Goal: Information Seeking & Learning: Learn about a topic

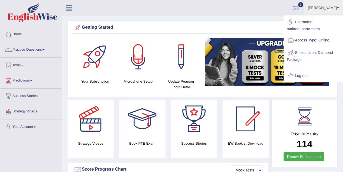
click at [302, 71] on link "Log out" at bounding box center [313, 75] width 58 height 12
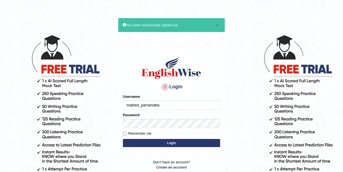
type input "maitree_parramattaS"
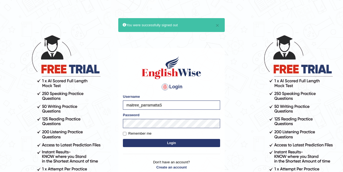
drag, startPoint x: 171, startPoint y: 107, endPoint x: 110, endPoint y: 103, distance: 61.2
click at [111, 103] on body "× You were successfully signed out Login Please fix the following errors: Usern…" at bounding box center [171, 103] width 343 height 172
type input "s"
type input "vamshimacherla_parramatta"
click at [171, 141] on button "Login" at bounding box center [171, 143] width 97 height 8
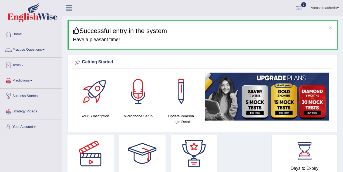
click at [24, 63] on link "Tests" at bounding box center [31, 65] width 62 height 14
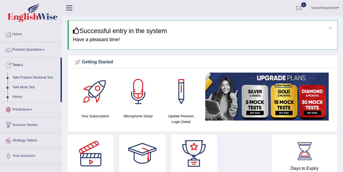
click at [22, 96] on link "History" at bounding box center [35, 97] width 51 height 10
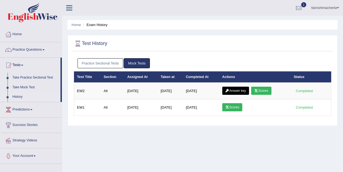
click at [115, 62] on link "Practice Sectional Tests" at bounding box center [101, 63] width 46 height 10
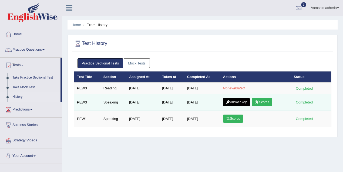
click at [269, 100] on link "Scores" at bounding box center [262, 102] width 20 height 8
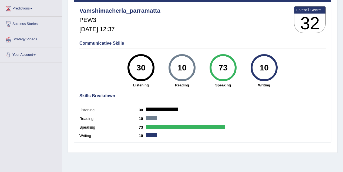
drag, startPoint x: 219, startPoint y: 66, endPoint x: 232, endPoint y: 64, distance: 12.8
click at [232, 64] on div "73" at bounding box center [223, 67] width 20 height 23
click at [231, 89] on div "English Wise | PEW3 | SCORE REPORT Vamshimacherla_parramatta PEW3 Sep 7, 2025, …" at bounding box center [203, 63] width 258 height 159
drag, startPoint x: 136, startPoint y: 65, endPoint x: 143, endPoint y: 65, distance: 6.8
click at [143, 65] on div "30" at bounding box center [141, 67] width 20 height 23
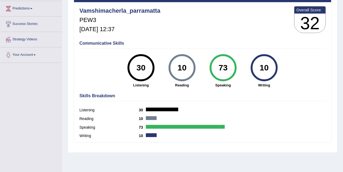
click at [152, 78] on div "30 Listening" at bounding box center [140, 70] width 41 height 33
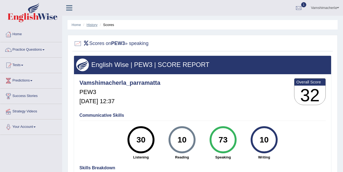
click at [93, 25] on link "History" at bounding box center [92, 25] width 11 height 4
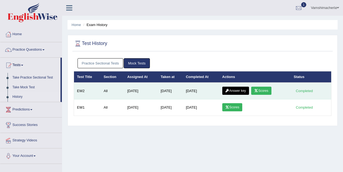
click at [240, 88] on link "Answer key" at bounding box center [235, 90] width 27 height 8
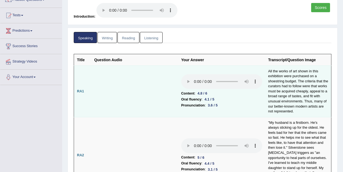
scroll to position [72, 0]
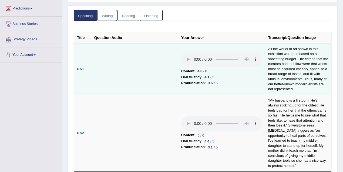
drag, startPoint x: 208, startPoint y: 81, endPoint x: 224, endPoint y: 79, distance: 15.5
click at [224, 80] on li "Pronunciation : 3.6 / 5" at bounding box center [221, 83] width 81 height 6
click at [236, 82] on li "Pronunciation : 3.6 / 5" at bounding box center [221, 83] width 81 height 6
drag, startPoint x: 207, startPoint y: 83, endPoint x: 215, endPoint y: 82, distance: 7.9
click at [215, 82] on div "3.6 / 5" at bounding box center [213, 83] width 14 height 6
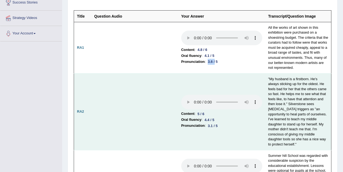
scroll to position [120, 0]
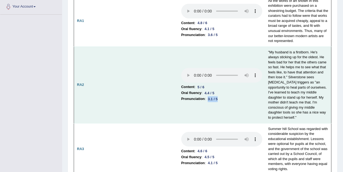
drag, startPoint x: 209, startPoint y: 95, endPoint x: 223, endPoint y: 93, distance: 13.9
click at [223, 96] on li "Pronunciation : 3.1 / 5" at bounding box center [221, 99] width 81 height 6
drag, startPoint x: 205, startPoint y: 89, endPoint x: 222, endPoint y: 88, distance: 16.5
click at [222, 90] on li "Oral fluency : 4.4 / 5" at bounding box center [221, 93] width 81 height 6
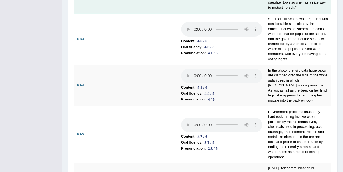
scroll to position [264, 0]
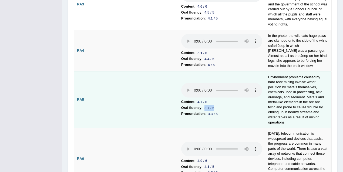
drag, startPoint x: 210, startPoint y: 97, endPoint x: 215, endPoint y: 97, distance: 5.7
click at [215, 105] on div "3.7 / 5" at bounding box center [209, 108] width 14 height 6
drag, startPoint x: 211, startPoint y: 105, endPoint x: 222, endPoint y: 104, distance: 11.4
click at [222, 110] on li "Pronunciation : 3.3 / 5" at bounding box center [221, 113] width 81 height 6
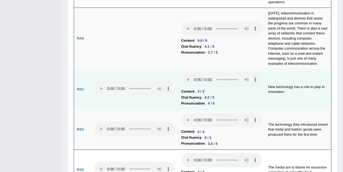
scroll to position [408, 0]
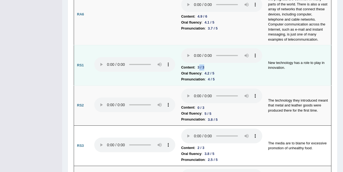
drag, startPoint x: 199, startPoint y: 56, endPoint x: 206, endPoint y: 54, distance: 7.3
click at [206, 64] on div "3 / 3" at bounding box center [200, 67] width 11 height 6
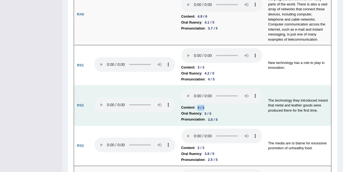
drag, startPoint x: 197, startPoint y: 96, endPoint x: 211, endPoint y: 94, distance: 14.1
click at [211, 104] on li "Content : 0 / 3" at bounding box center [221, 107] width 81 height 6
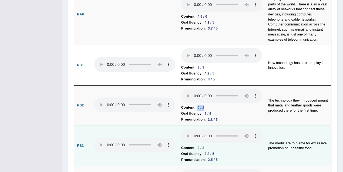
drag, startPoint x: 195, startPoint y: 135, endPoint x: 206, endPoint y: 136, distance: 11.2
click at [206, 145] on li "Content : 2 / 3" at bounding box center [221, 148] width 81 height 6
click at [230, 150] on li "Oral fluency : 3.8 / 5" at bounding box center [221, 153] width 81 height 6
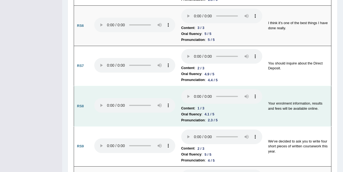
scroll to position [672, 0]
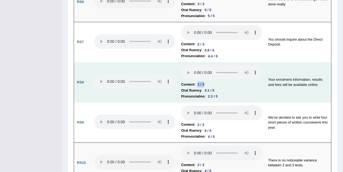
drag, startPoint x: 197, startPoint y: 71, endPoint x: 210, endPoint y: 71, distance: 12.4
click at [210, 81] on li "Content : 1 / 3" at bounding box center [221, 84] width 81 height 6
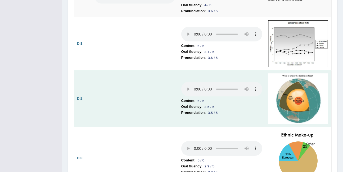
scroll to position [864, 0]
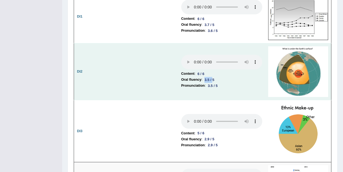
drag, startPoint x: 209, startPoint y: 67, endPoint x: 214, endPoint y: 67, distance: 5.1
click at [214, 77] on div "3.5 / 5" at bounding box center [209, 80] width 14 height 6
drag, startPoint x: 217, startPoint y: 73, endPoint x: 220, endPoint y: 72, distance: 3.0
click at [220, 83] on div "3.5 / 5" at bounding box center [213, 86] width 14 height 6
click at [172, 77] on td at bounding box center [134, 71] width 87 height 57
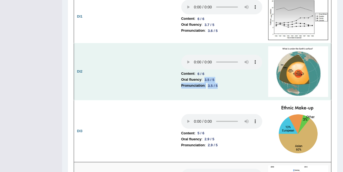
drag, startPoint x: 205, startPoint y: 67, endPoint x: 222, endPoint y: 74, distance: 17.7
click at [222, 74] on td "Content : 6 / 6 Oral fluency : 3.5 / 5 Pronunciation : 3.5 / 5" at bounding box center [221, 71] width 87 height 57
click at [225, 82] on li "Pronunciation : 3.5 / 5" at bounding box center [221, 85] width 81 height 6
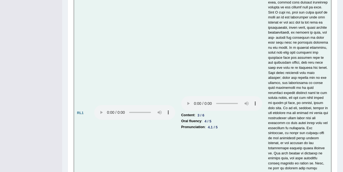
scroll to position [1176, 0]
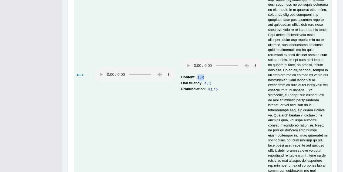
drag, startPoint x: 198, startPoint y: 60, endPoint x: 207, endPoint y: 60, distance: 9.2
click at [207, 74] on li "Content : 3 / 6" at bounding box center [221, 77] width 81 height 6
click at [199, 74] on div "3 / 6" at bounding box center [200, 77] width 11 height 6
drag, startPoint x: 199, startPoint y: 59, endPoint x: 212, endPoint y: 59, distance: 13.2
click at [212, 74] on li "Content : 3 / 6" at bounding box center [221, 77] width 81 height 6
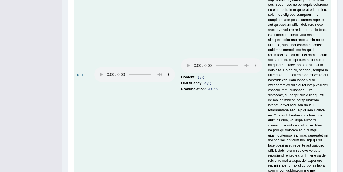
click at [246, 90] on td "Content : 3 / 6 Oral fluency : 4 / 5 Pronunciation : 4.1 / 5" at bounding box center [221, 75] width 87 height 262
click at [215, 106] on td "Content : 3 / 6 Oral fluency : 4 / 5 Pronunciation : 4.1 / 5" at bounding box center [221, 75] width 87 height 262
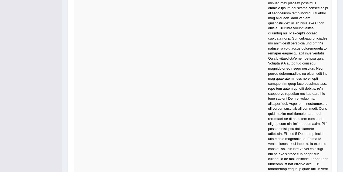
scroll to position [2138, 0]
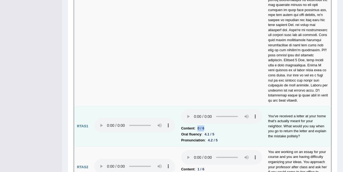
drag, startPoint x: 197, startPoint y: 84, endPoint x: 206, endPoint y: 84, distance: 8.4
click at [206, 125] on div "0 / 6" at bounding box center [200, 128] width 11 height 6
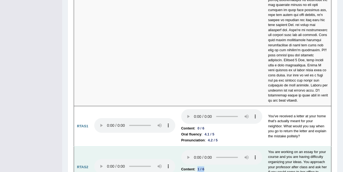
drag, startPoint x: 199, startPoint y: 126, endPoint x: 208, endPoint y: 126, distance: 9.5
click at [208, 166] on li "Content : 1 / 6" at bounding box center [221, 169] width 81 height 6
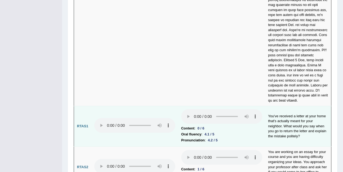
click at [252, 137] on li "Pronunciation : 4.2 / 5" at bounding box center [221, 140] width 81 height 6
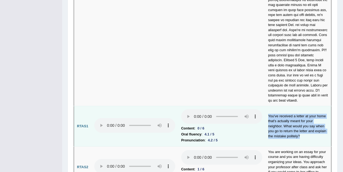
drag, startPoint x: 268, startPoint y: 72, endPoint x: 300, endPoint y: 97, distance: 41.2
click at [300, 106] on td "You've received a letter at your home that's actually meant for your neighbor. …" at bounding box center [298, 126] width 66 height 40
drag, startPoint x: 267, startPoint y: 70, endPoint x: 296, endPoint y: 94, distance: 37.4
click at [296, 106] on td "You've received a letter at your home that's actually meant for your neighbor. …" at bounding box center [298, 126] width 66 height 40
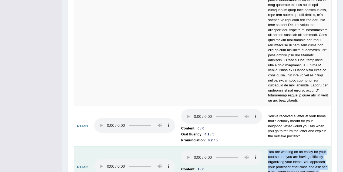
drag, startPoint x: 267, startPoint y: 108, endPoint x: 278, endPoint y: 142, distance: 36.6
click at [278, 146] on td "You are working on an essay for your course and you are having difficulty organ…" at bounding box center [298, 166] width 66 height 41
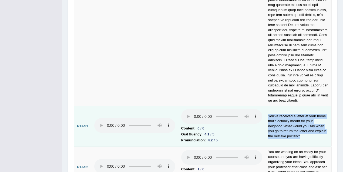
drag, startPoint x: 268, startPoint y: 71, endPoint x: 298, endPoint y: 99, distance: 40.3
click at [298, 106] on td "You've received a letter at your home that's actually meant for your neighbor. …" at bounding box center [298, 126] width 66 height 40
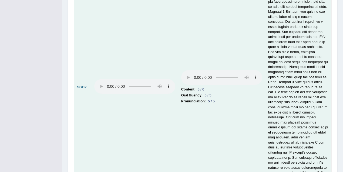
click at [260, 81] on td "Content : 5 / 6 Oral fluency : 5 / 5 Pronunciation : 5 / 5" at bounding box center [221, 87] width 87 height 422
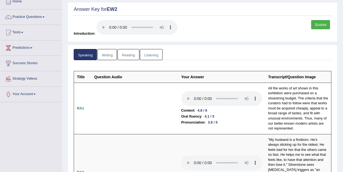
scroll to position [0, 0]
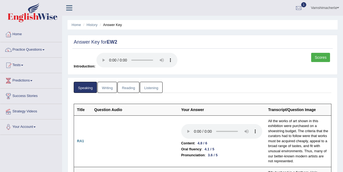
click at [327, 8] on link "Vamshimacherla" at bounding box center [325, 7] width 36 height 14
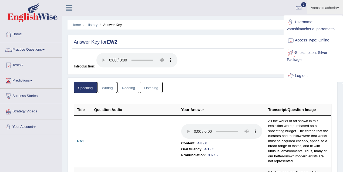
click at [308, 73] on link "Log out" at bounding box center [313, 75] width 58 height 12
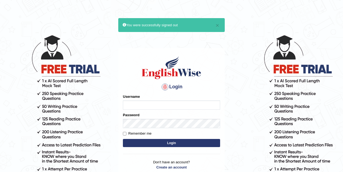
type input "vamshimacherla_parramatta"
click at [172, 141] on button "Login" at bounding box center [171, 143] width 97 height 8
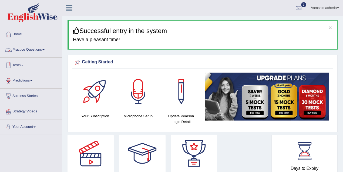
click at [24, 64] on link "Tests" at bounding box center [31, 65] width 62 height 14
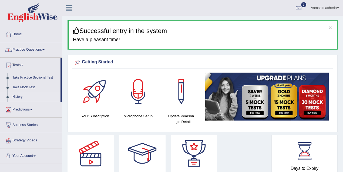
click at [21, 95] on link "History" at bounding box center [35, 97] width 51 height 10
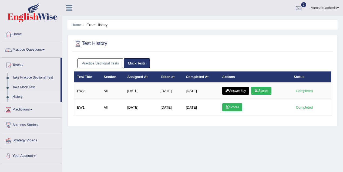
click at [102, 64] on link "Practice Sectional Tests" at bounding box center [101, 63] width 46 height 10
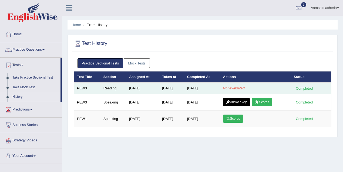
click at [246, 88] on td "Not evaluated" at bounding box center [255, 87] width 71 height 11
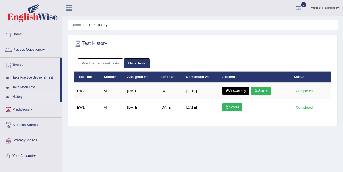
click at [108, 65] on link "Practice Sectional Tests" at bounding box center [101, 63] width 46 height 10
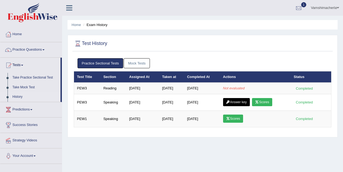
click at [334, 6] on link "Vamshimacherla" at bounding box center [325, 7] width 36 height 14
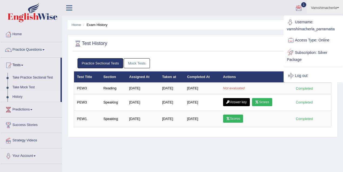
click at [306, 72] on link "Log out" at bounding box center [313, 75] width 58 height 12
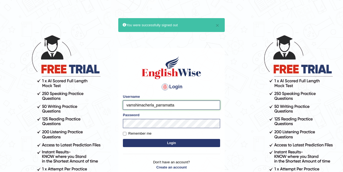
drag, startPoint x: 154, startPoint y: 105, endPoint x: 113, endPoint y: 103, distance: 40.8
click at [113, 103] on body "× You were successfully signed out Login Please fix the following errors: Usern…" at bounding box center [171, 103] width 343 height 172
type input "dani_parramatta"
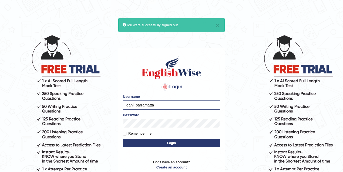
click at [164, 143] on button "Login" at bounding box center [171, 143] width 97 height 8
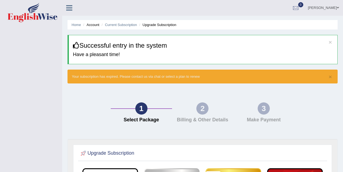
click at [331, 7] on link "Dani Qajar" at bounding box center [323, 7] width 39 height 14
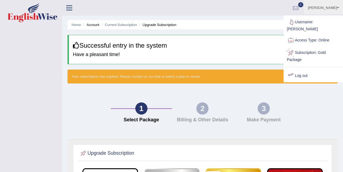
click at [308, 75] on link "Log out" at bounding box center [313, 75] width 58 height 12
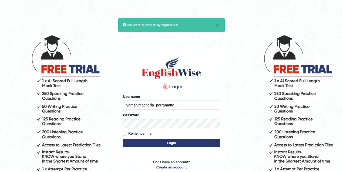
click at [152, 107] on input "vamshimacherla_parramatta" at bounding box center [171, 104] width 97 height 9
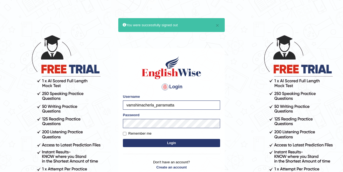
drag, startPoint x: 154, startPoint y: 105, endPoint x: 109, endPoint y: 104, distance: 45.4
click at [109, 104] on body "× You were successfully signed out Login Please fix the following errors: Usern…" at bounding box center [171, 103] width 343 height 172
type input "daniza_parramatta"
click at [160, 139] on button "Login" at bounding box center [171, 143] width 97 height 8
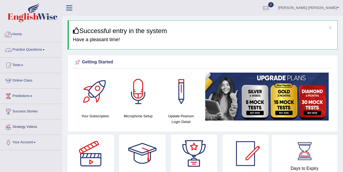
click at [34, 51] on link "Practice Questions" at bounding box center [31, 49] width 62 height 14
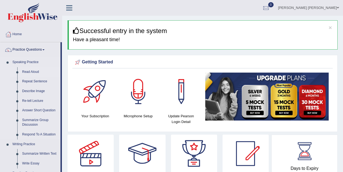
click at [32, 70] on link "Read Aloud" at bounding box center [40, 72] width 41 height 10
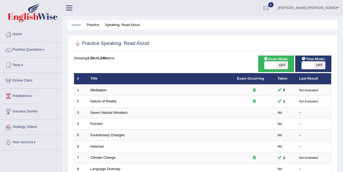
click at [287, 63] on span "OFF" at bounding box center [282, 65] width 12 height 8
checkbox input "true"
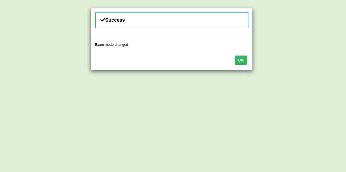
click at [239, 59] on button "OK" at bounding box center [240, 59] width 12 height 9
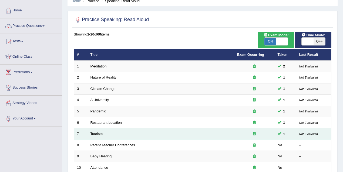
scroll to position [24, 0]
click at [100, 133] on link "Tourism" at bounding box center [96, 133] width 12 height 4
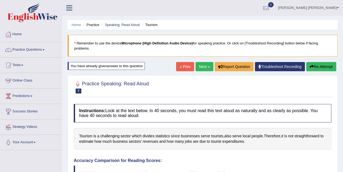
click at [178, 69] on link "« Prev" at bounding box center [185, 66] width 18 height 9
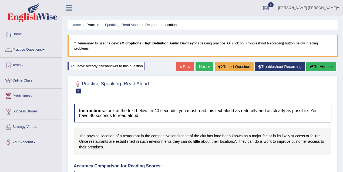
click at [181, 63] on link "« Prev" at bounding box center [185, 66] width 18 height 9
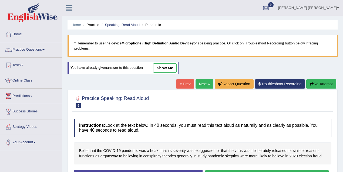
click at [160, 67] on link "show me" at bounding box center [165, 67] width 24 height 9
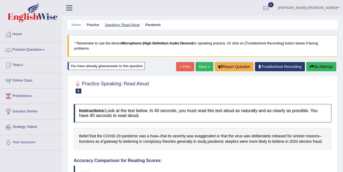
click at [116, 25] on link "Speaking: Read Aloud" at bounding box center [122, 25] width 35 height 4
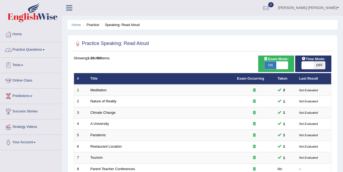
click at [34, 52] on link "Practice Questions" at bounding box center [31, 49] width 62 height 14
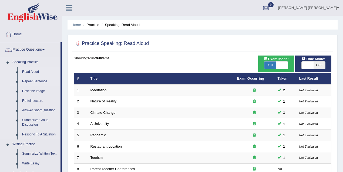
click at [36, 82] on link "Repeat Sentence" at bounding box center [40, 81] width 41 height 10
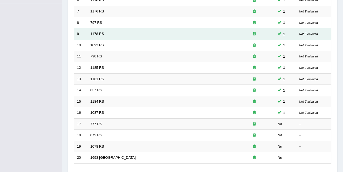
scroll to position [159, 0]
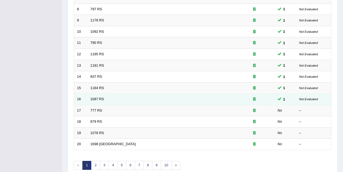
click at [97, 100] on td "1087 RS" at bounding box center [161, 98] width 147 height 11
click at [99, 97] on link "1087 RS" at bounding box center [97, 99] width 14 height 4
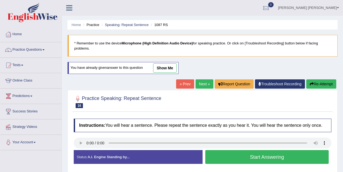
click at [166, 63] on link "show me" at bounding box center [165, 67] width 24 height 9
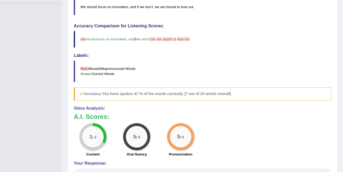
scroll to position [51, 0]
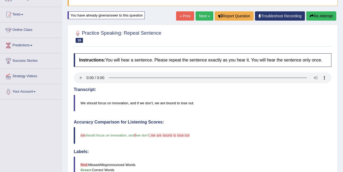
click at [185, 14] on link "« Prev" at bounding box center [185, 15] width 18 height 9
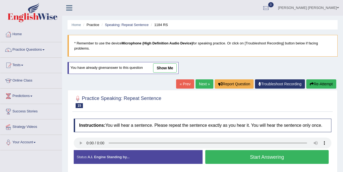
click at [160, 66] on link "show me" at bounding box center [165, 67] width 24 height 9
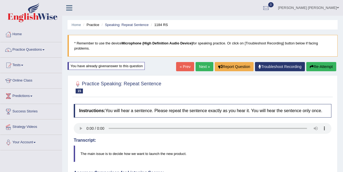
click at [184, 63] on link "« Prev" at bounding box center [185, 66] width 18 height 9
click at [27, 54] on link "Practice Questions" at bounding box center [31, 49] width 62 height 14
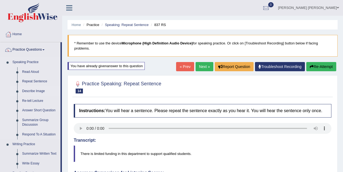
click at [37, 90] on link "Describe Image" at bounding box center [40, 91] width 41 height 10
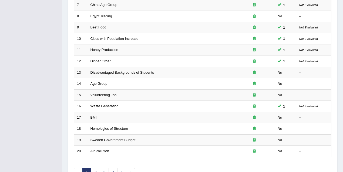
scroll to position [168, 0]
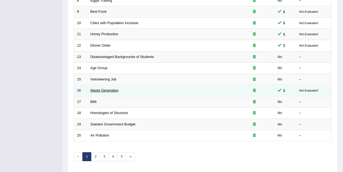
click at [110, 88] on link "Waste Generation" at bounding box center [104, 90] width 28 height 4
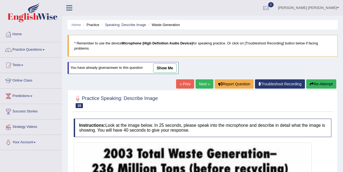
click at [163, 66] on link "show me" at bounding box center [165, 67] width 24 height 9
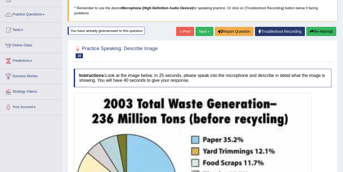
scroll to position [15, 0]
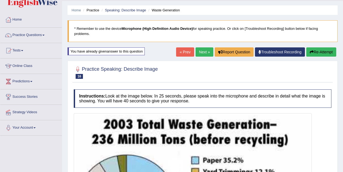
click at [325, 11] on ul "Home Practice Speaking: Describe Image Waste Generation" at bounding box center [203, 9] width 270 height 9
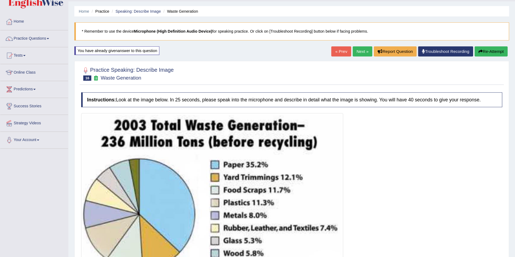
scroll to position [15, 0]
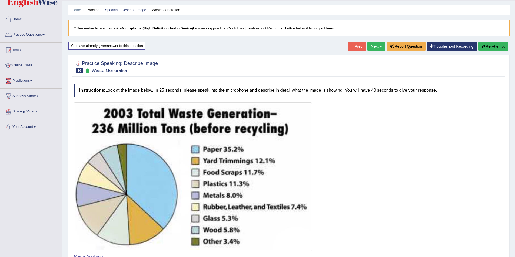
click at [30, 32] on link "Practice Questions" at bounding box center [31, 34] width 62 height 14
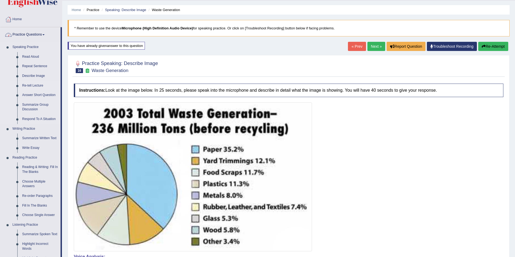
click at [37, 85] on link "Re-tell Lecture" at bounding box center [40, 86] width 41 height 10
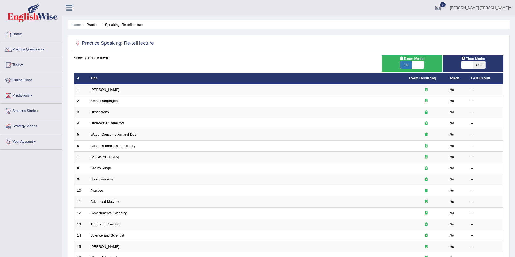
click at [403, 61] on span "ON" at bounding box center [406, 65] width 12 height 8
checkbox input "false"
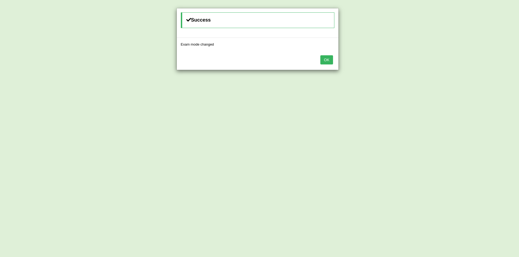
click at [327, 59] on button "OK" at bounding box center [326, 59] width 12 height 9
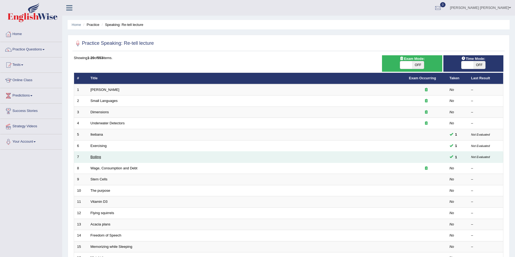
click at [97, 157] on link "Boiling" at bounding box center [95, 157] width 11 height 4
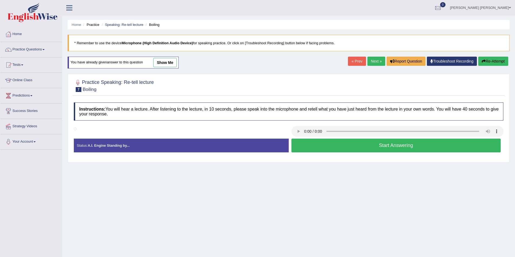
click at [172, 62] on link "show me" at bounding box center [165, 62] width 24 height 9
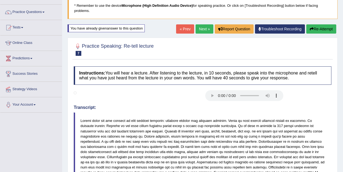
scroll to position [72, 0]
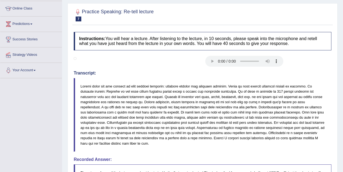
click at [163, 74] on h4 "Transcript:" at bounding box center [203, 73] width 258 height 5
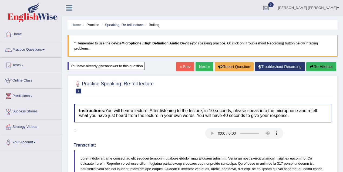
scroll to position [0, 0]
click at [130, 22] on ul "Home Practice Speaking: Re-tell lecture Boiling" at bounding box center [203, 24] width 270 height 9
click at [130, 25] on link "Speaking: Re-tell lecture" at bounding box center [124, 25] width 38 height 4
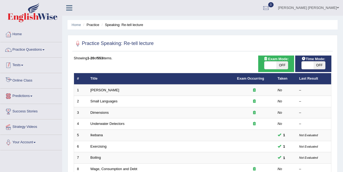
click at [25, 56] on li "Practice Questions Speaking Practice Read Aloud Repeat Sentence Describe Image …" at bounding box center [31, 49] width 62 height 15
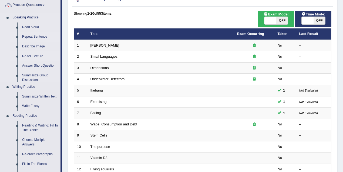
scroll to position [72, 0]
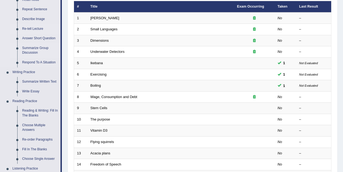
click at [36, 49] on link "Summarize Group Discussion" at bounding box center [40, 50] width 41 height 14
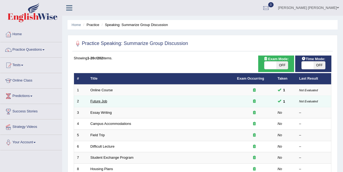
click at [94, 99] on link "Future Job" at bounding box center [98, 101] width 17 height 4
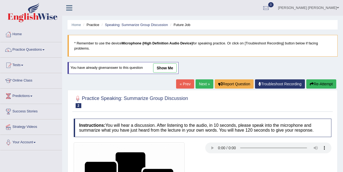
click at [163, 65] on link "show me" at bounding box center [165, 67] width 24 height 9
click at [159, 69] on div "Home Practice Speaking: Summarize Group Discussion Future Job * Remember to use…" at bounding box center [202, 140] width 281 height 281
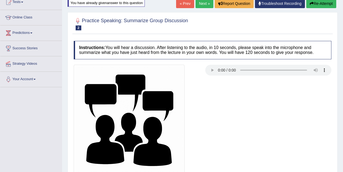
scroll to position [24, 0]
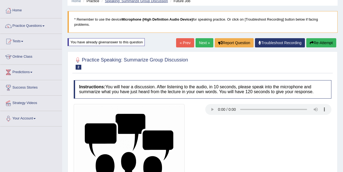
click at [164, 0] on link "Speaking: Summarize Group Discussion" at bounding box center [136, 1] width 63 height 4
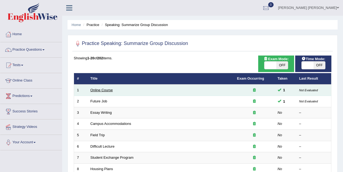
click at [108, 88] on link "Online Course" at bounding box center [101, 90] width 22 height 4
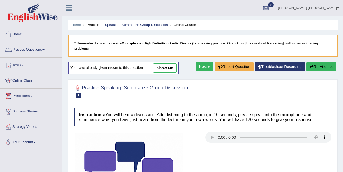
click at [167, 65] on link "show me" at bounding box center [165, 67] width 24 height 9
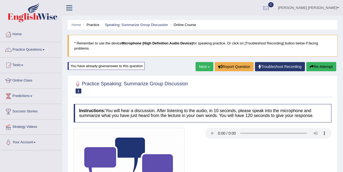
click at [333, 8] on link "Daniza joy Ordiales" at bounding box center [308, 7] width 69 height 14
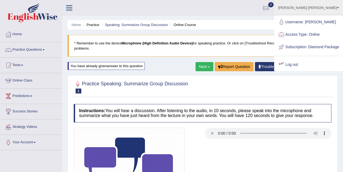
click at [308, 71] on link "Log out" at bounding box center [309, 64] width 68 height 12
